Goal: Book appointment/travel/reservation

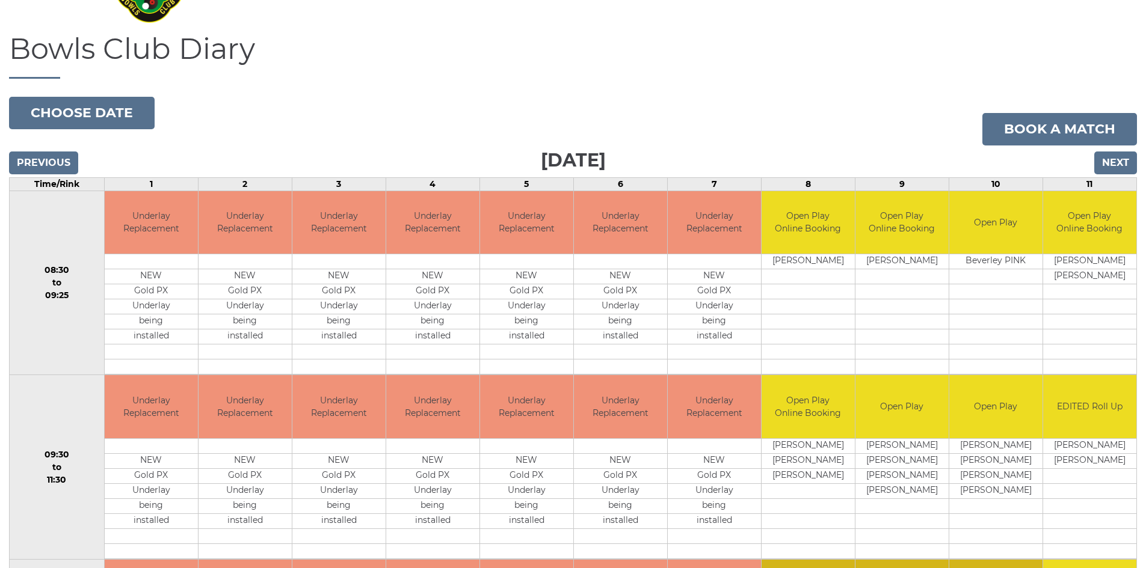
scroll to position [120, 0]
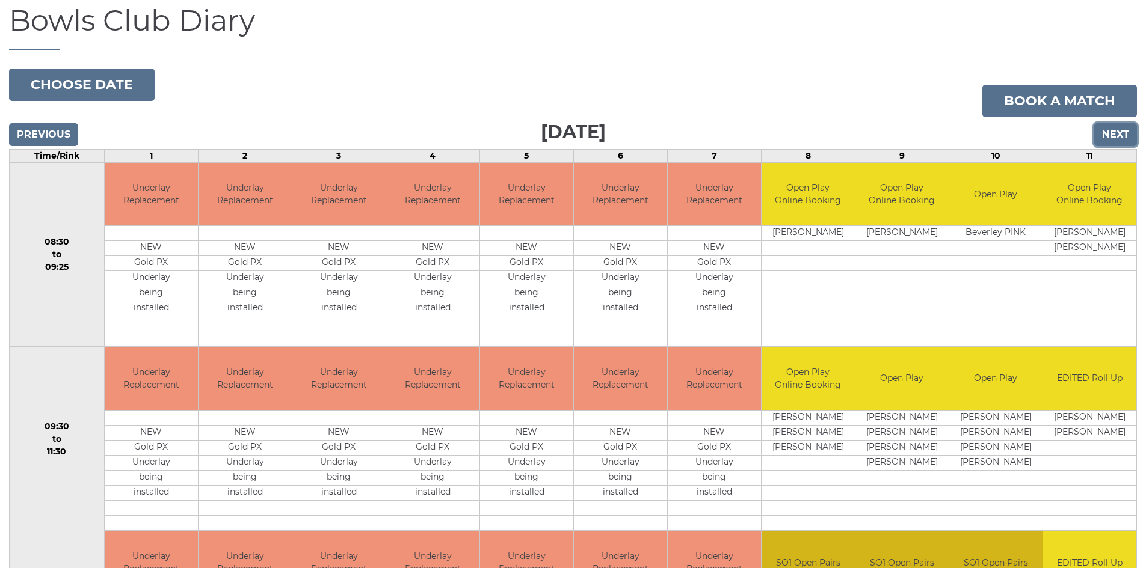
click at [1114, 132] on input "Next" at bounding box center [1115, 134] width 43 height 23
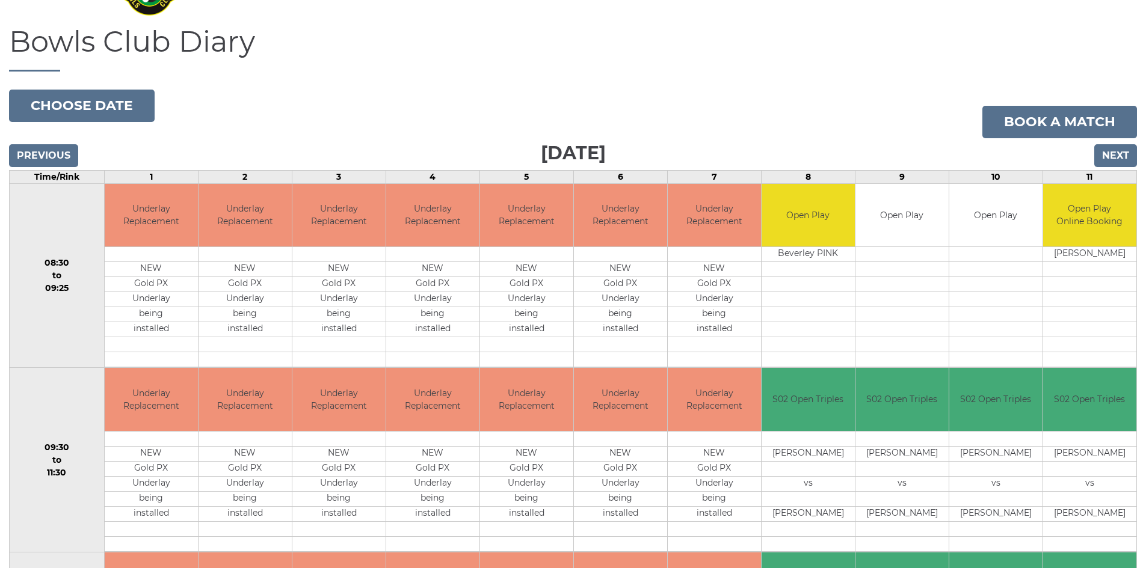
scroll to position [120, 0]
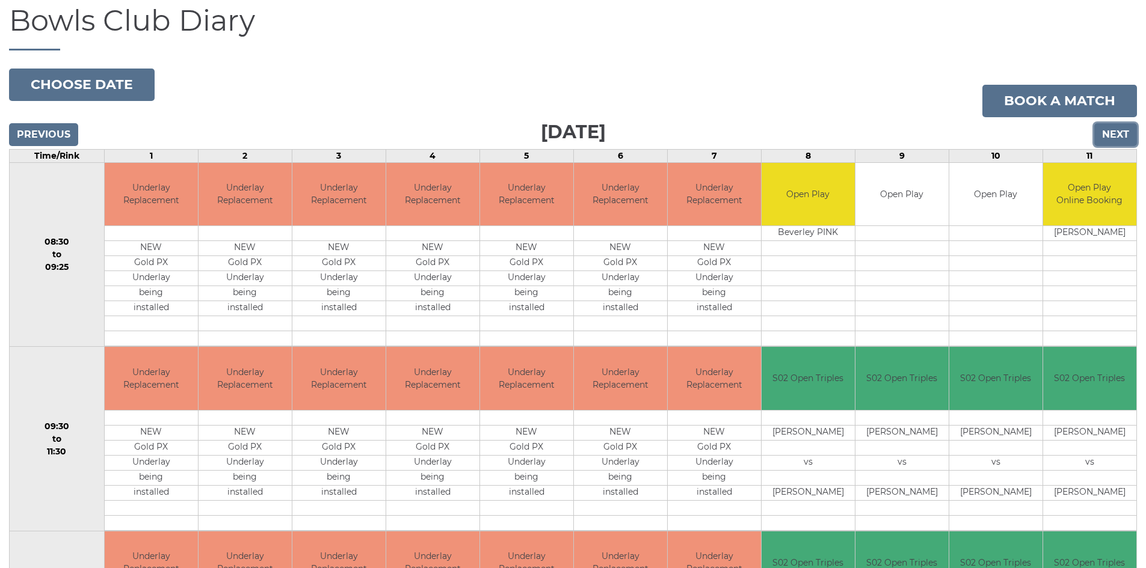
click at [1129, 133] on input "Next" at bounding box center [1115, 134] width 43 height 23
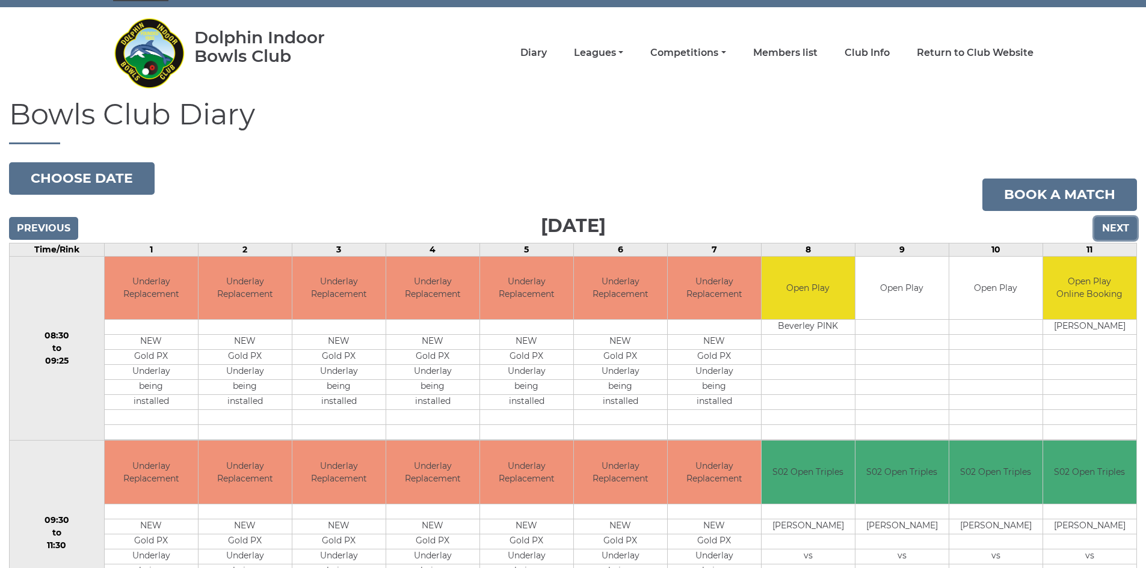
scroll to position [0, 0]
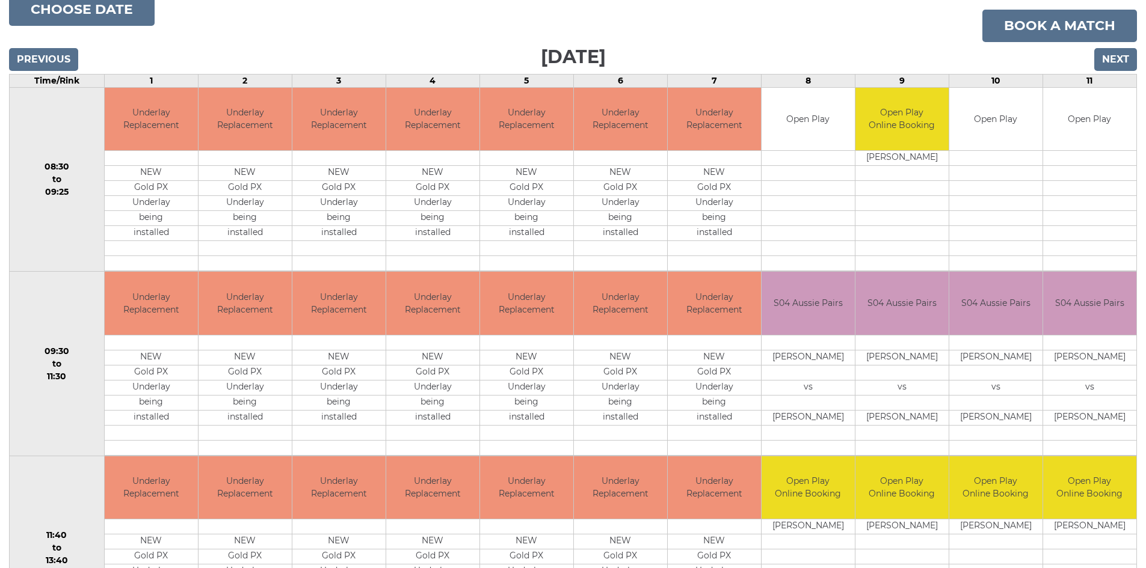
scroll to position [120, 0]
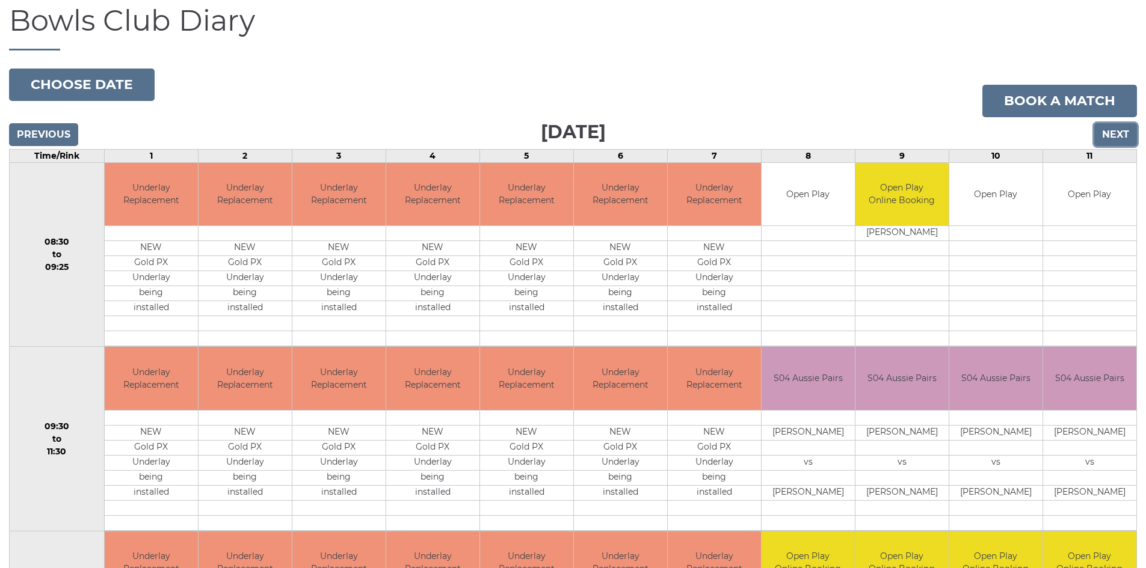
click at [1116, 132] on input "Next" at bounding box center [1115, 134] width 43 height 23
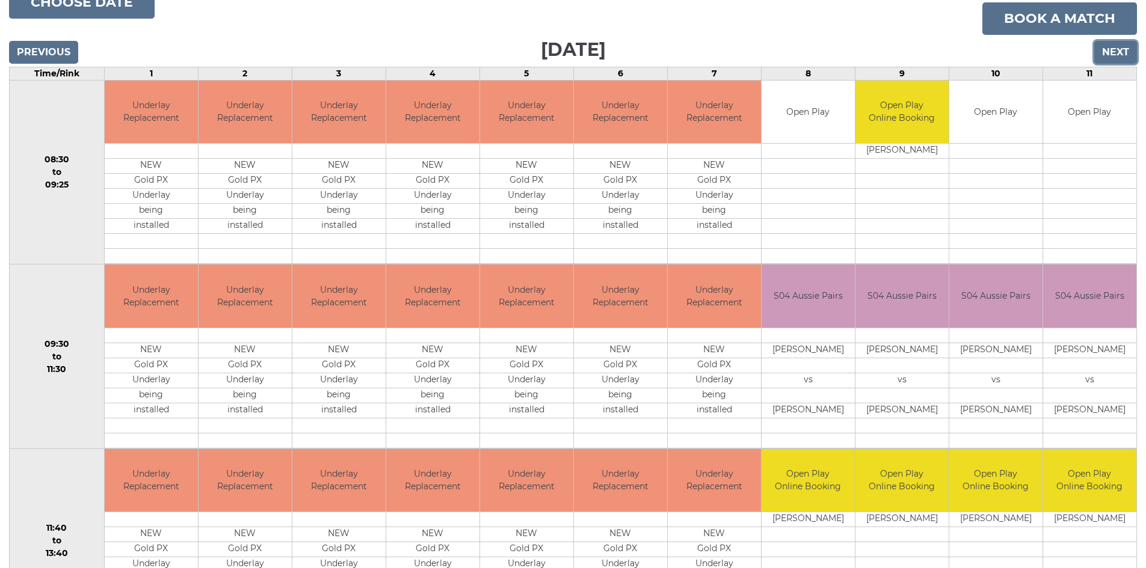
scroll to position [180, 0]
